Goal: Task Accomplishment & Management: Manage account settings

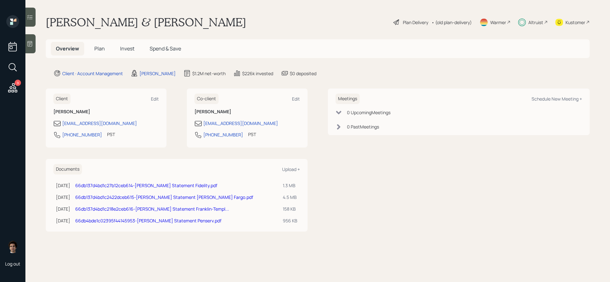
click at [119, 46] on h5 "Invest" at bounding box center [127, 49] width 24 height 14
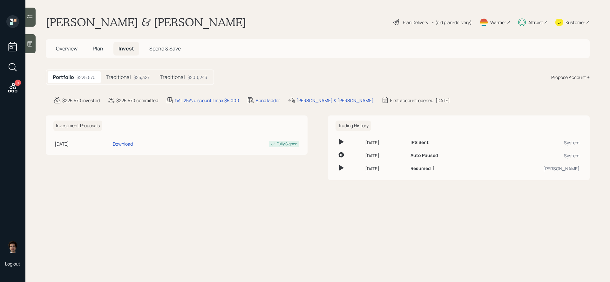
click at [169, 83] on div "Traditional $200,243" at bounding box center [184, 77] width 58 height 12
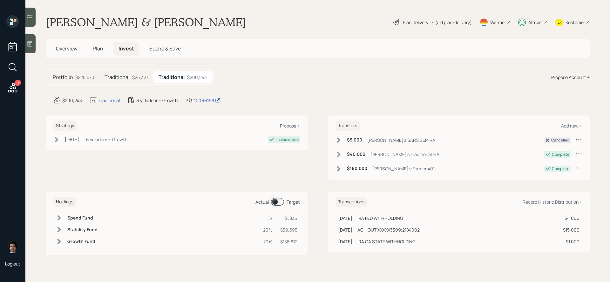
click at [206, 93] on main "[PERSON_NAME] & [PERSON_NAME] Plan Delivery • (old plan-delivery) Warmer Altrui…" at bounding box center [317, 141] width 585 height 282
click at [206, 100] on div "10066199" at bounding box center [207, 100] width 26 height 7
click at [95, 44] on h5 "Plan" at bounding box center [98, 49] width 21 height 14
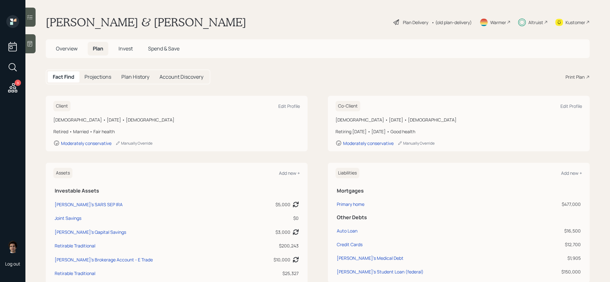
scroll to position [72, 0]
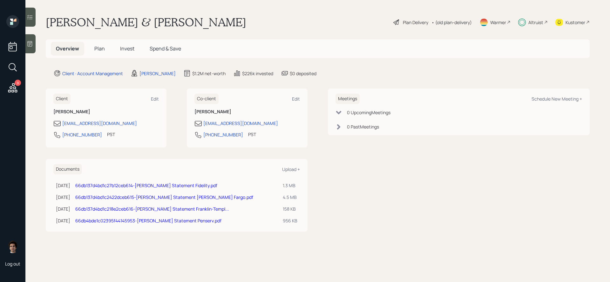
click at [100, 46] on span "Plan" at bounding box center [99, 48] width 10 height 7
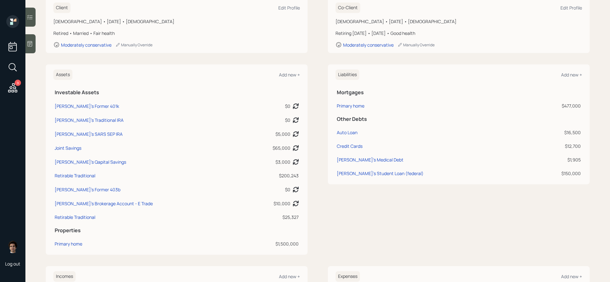
scroll to position [132, 0]
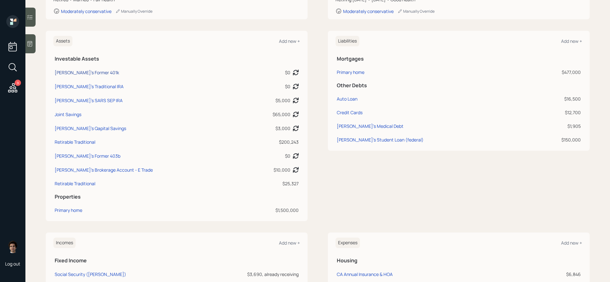
click at [76, 74] on div "[PERSON_NAME]'s Former 401k" at bounding box center [87, 72] width 64 height 7
select select "company_sponsored"
select select "balanced"
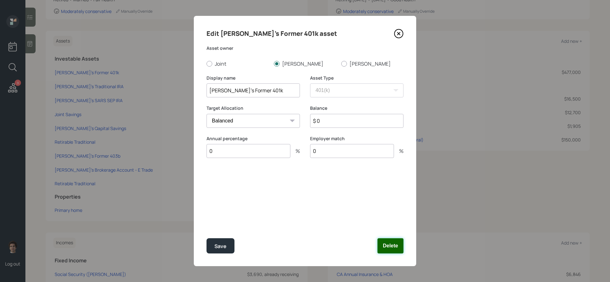
click at [396, 245] on button "Delete" at bounding box center [390, 246] width 26 height 15
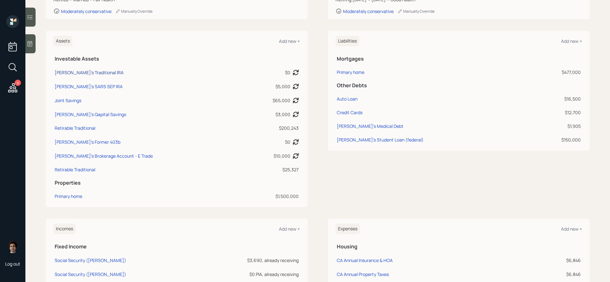
click at [90, 72] on div "[PERSON_NAME]'s Traditional IRA" at bounding box center [89, 72] width 69 height 7
select select "ira"
select select "balanced"
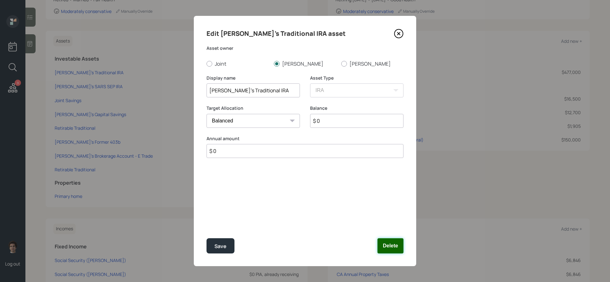
click at [388, 241] on button "Delete" at bounding box center [390, 246] width 26 height 15
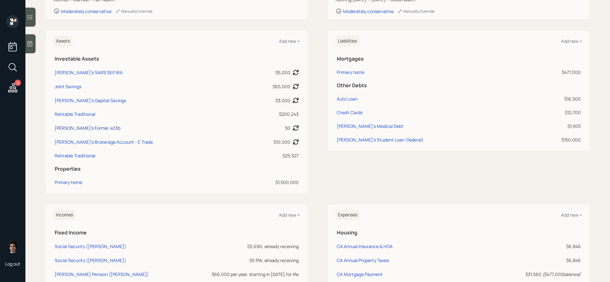
click at [84, 127] on div "Lesley's Former 403b" at bounding box center [88, 128] width 66 height 7
select select "public_school_sponsored"
select select "balanced"
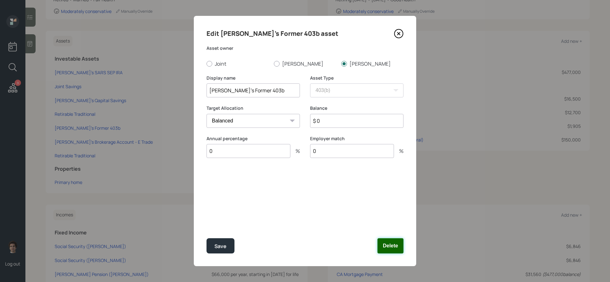
click at [399, 245] on button "Delete" at bounding box center [390, 246] width 26 height 15
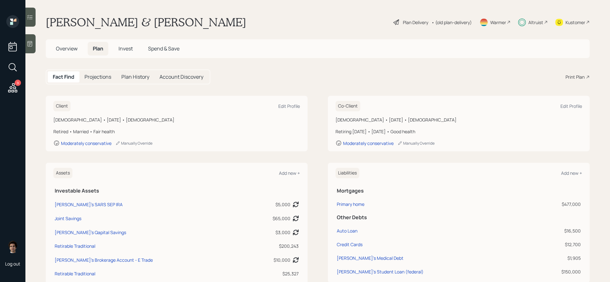
click at [154, 54] on h5 "Spend & Save" at bounding box center [164, 49] width 42 height 14
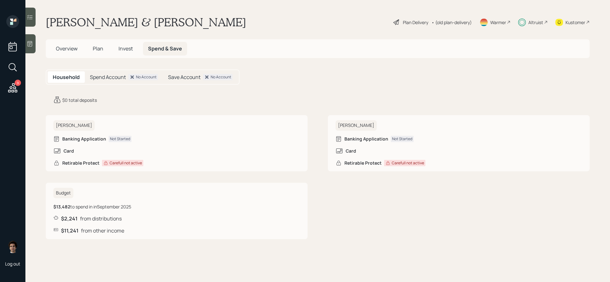
click at [93, 48] on span "Plan" at bounding box center [98, 48] width 10 height 7
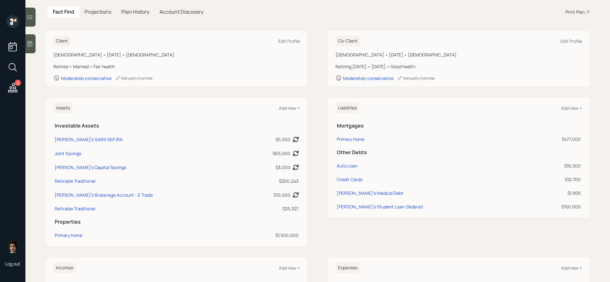
scroll to position [65, 0]
click at [69, 153] on div "Joint Savings" at bounding box center [68, 154] width 27 height 7
select select "cash"
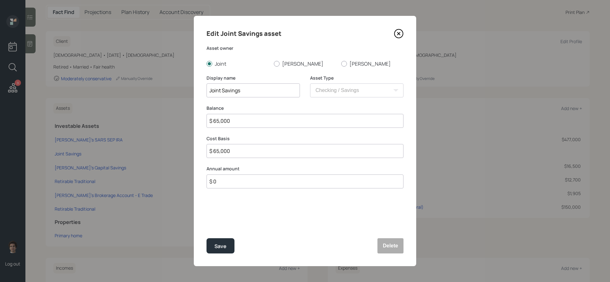
drag, startPoint x: 333, startPoint y: 121, endPoint x: 173, endPoint y: 118, distance: 159.8
click at [173, 118] on div "Edit Joint Savings asset Asset owner Joint David Lesley Display name Joint Savi…" at bounding box center [305, 141] width 610 height 282
type input "$ 0"
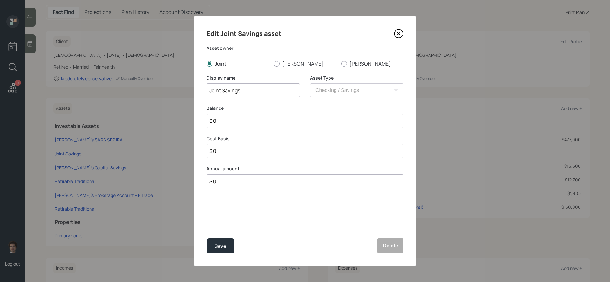
click at [206, 239] on button "Save" at bounding box center [220, 246] width 28 height 15
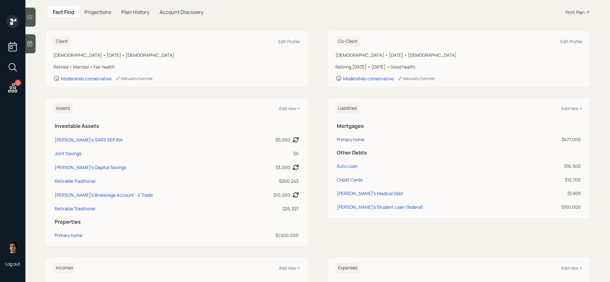
scroll to position [63, 0]
